Goal: Book appointment/travel/reservation

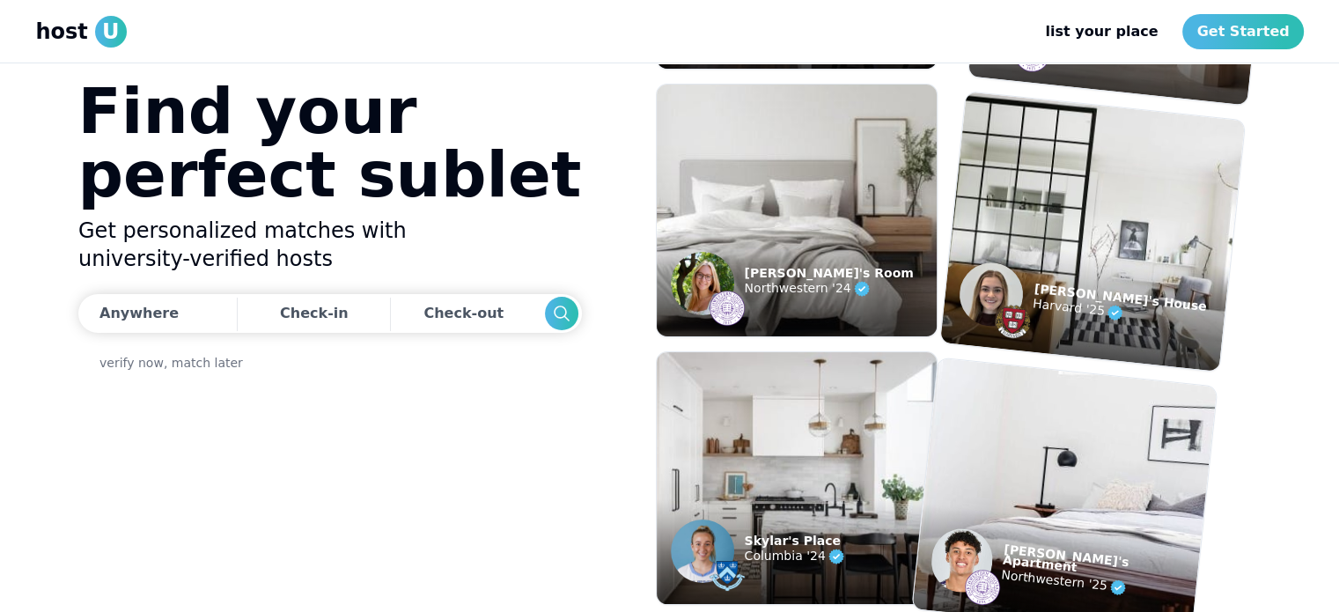
click at [860, 193] on img at bounding box center [797, 210] width 308 height 277
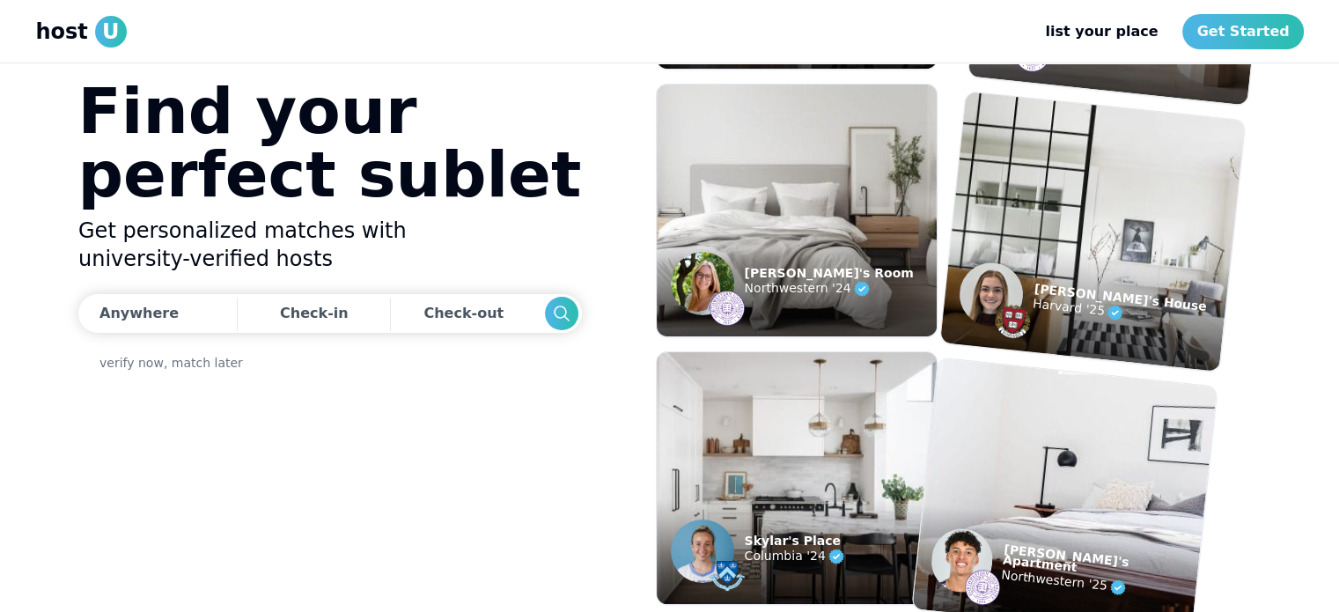
click at [1135, 212] on img at bounding box center [1091, 230] width 335 height 307
click at [995, 287] on img at bounding box center [991, 295] width 70 height 70
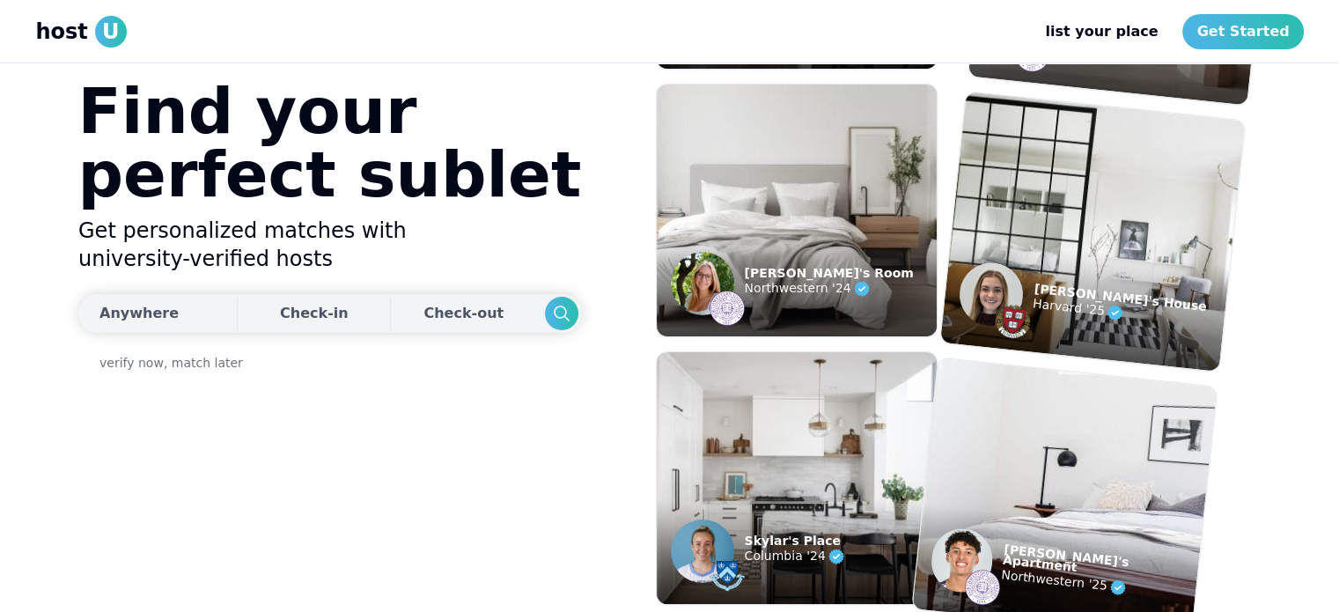
click at [154, 318] on div "Anywhere" at bounding box center [138, 313] width 79 height 21
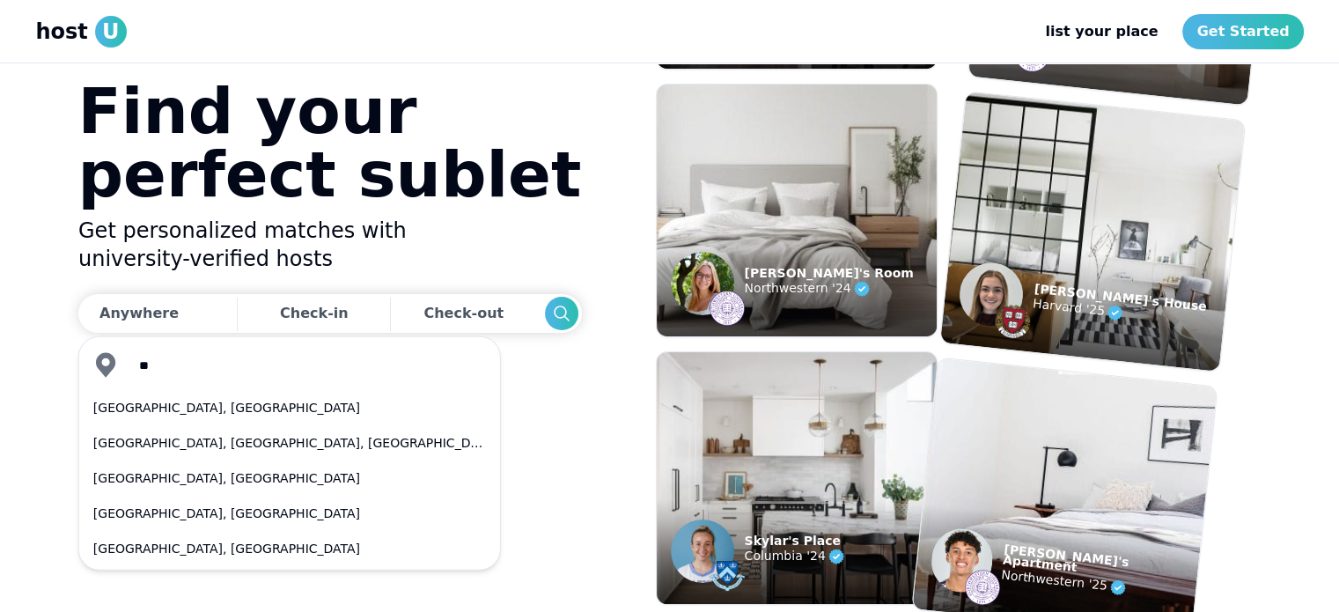
type input "*"
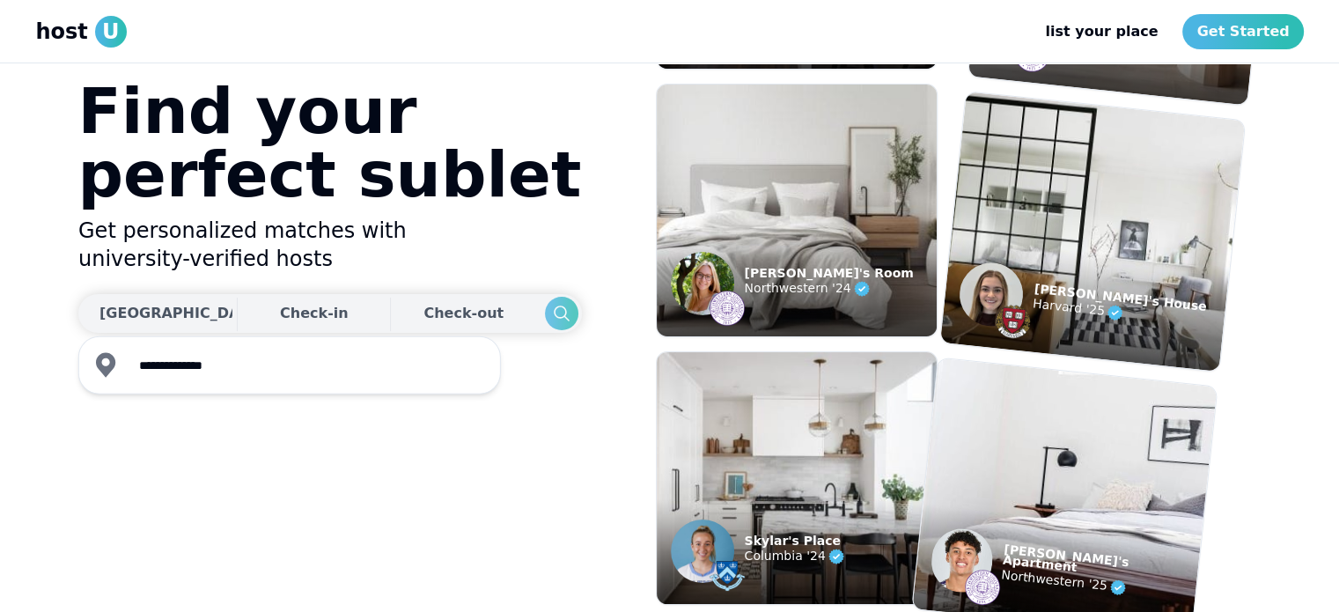
type input "**********"
click at [550, 315] on icon "Search" at bounding box center [560, 313] width 21 height 21
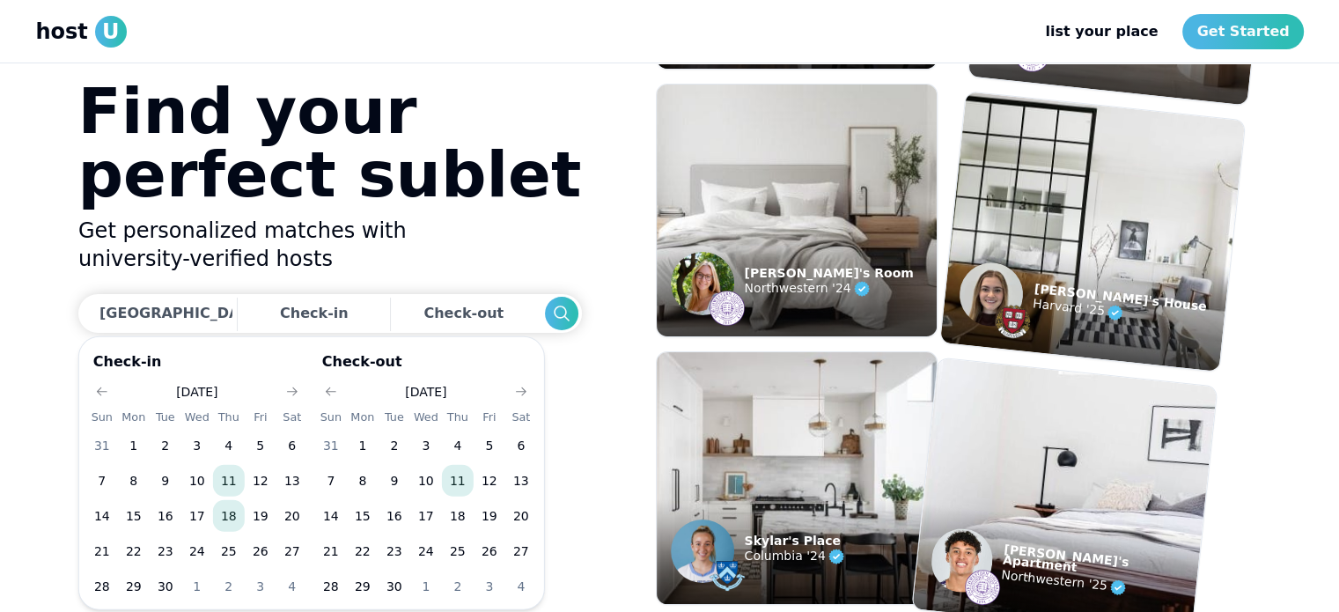
click at [226, 524] on button "18" at bounding box center [229, 516] width 32 height 32
click at [395, 517] on button "16" at bounding box center [395, 516] width 32 height 32
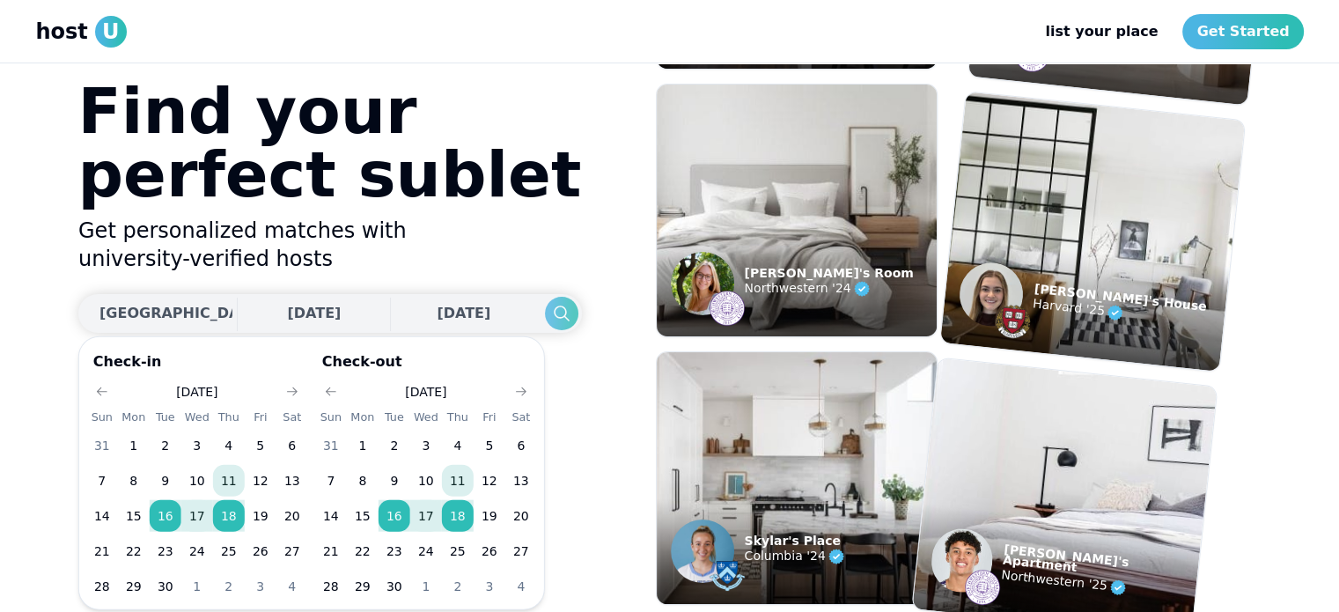
click at [550, 312] on icon "Search" at bounding box center [560, 313] width 21 height 21
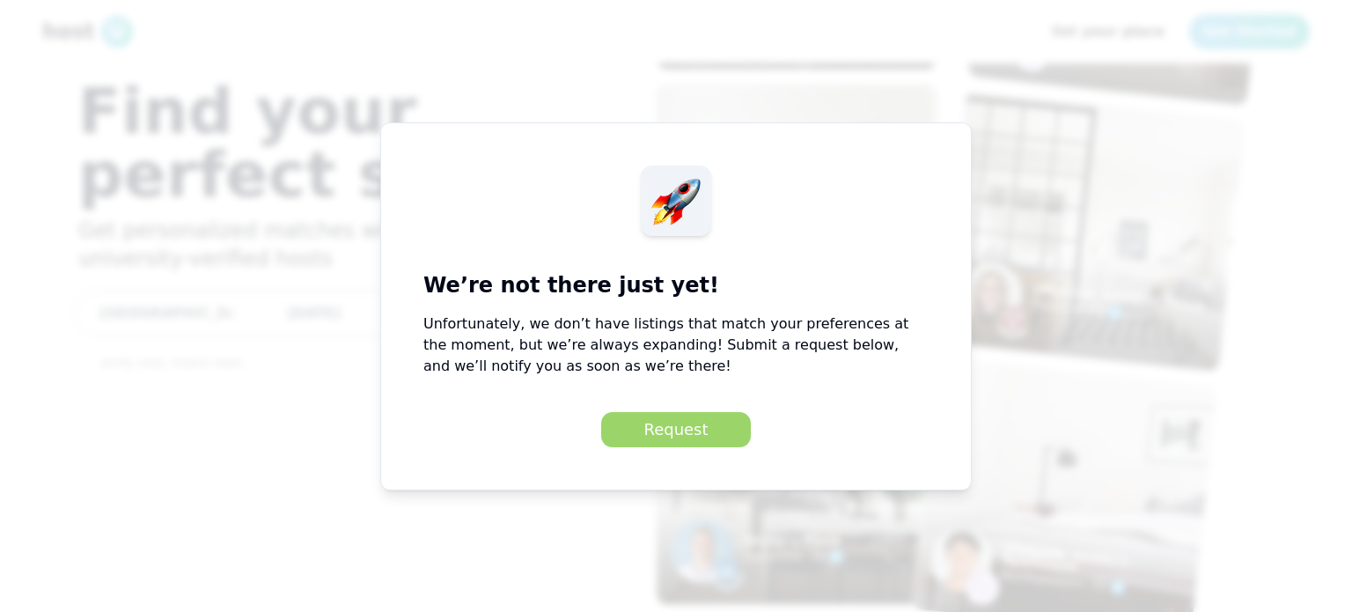
click at [719, 427] on button "Request" at bounding box center [675, 429] width 149 height 35
